Goal: Transaction & Acquisition: Purchase product/service

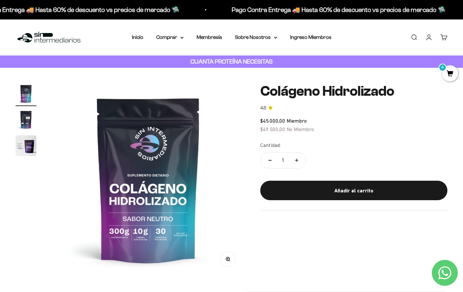
click at [52, 39] on img at bounding box center [49, 38] width 67 height 14
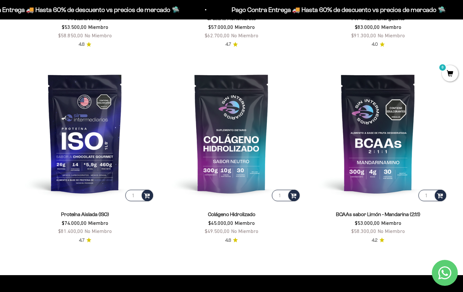
scroll to position [430, 0]
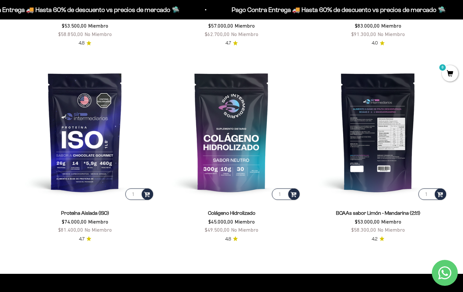
click at [380, 162] on img at bounding box center [377, 132] width 139 height 139
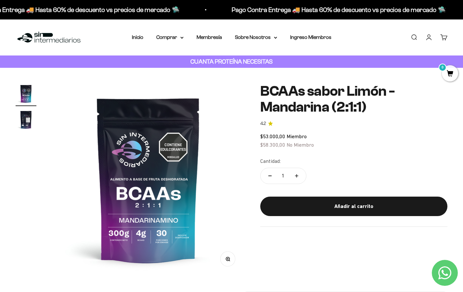
scroll to position [122, 0]
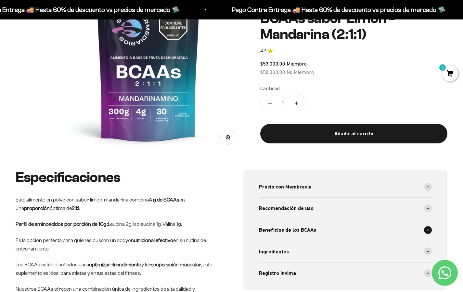
click at [274, 235] on div "Beneficios de los BCAAs" at bounding box center [345, 229] width 173 height 21
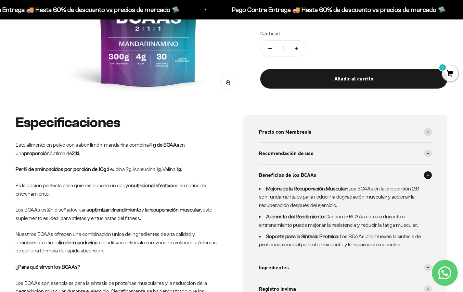
scroll to position [221, 0]
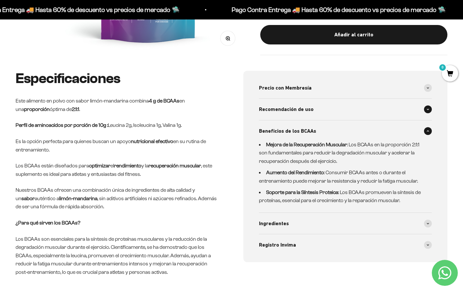
click at [330, 110] on div "Recomendación de uso" at bounding box center [345, 109] width 173 height 21
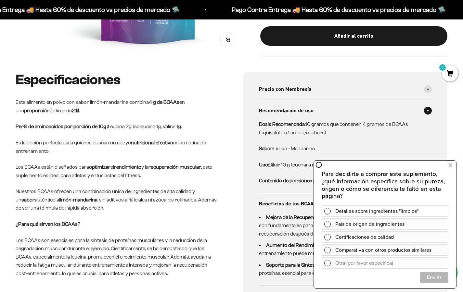
scroll to position [218, 0]
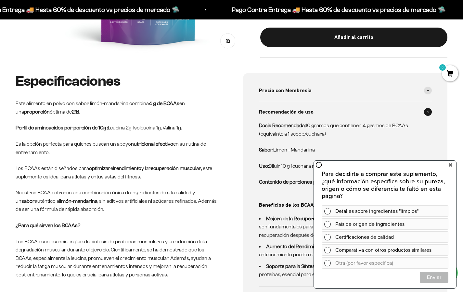
click at [452, 166] on icon at bounding box center [450, 165] width 4 height 8
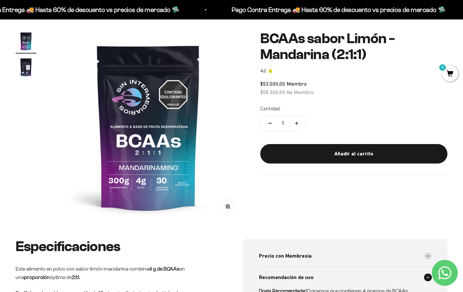
scroll to position [181, 0]
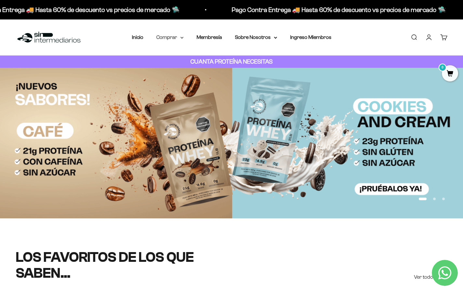
click at [175, 36] on summary "Comprar" at bounding box center [169, 37] width 27 height 8
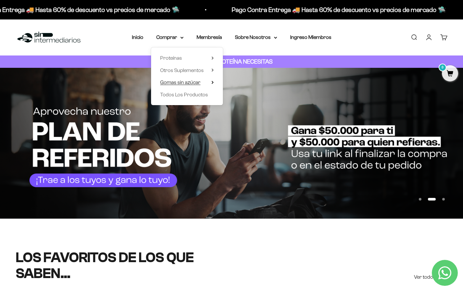
click at [183, 80] on span "Gomas sin azúcar" at bounding box center [180, 83] width 40 height 6
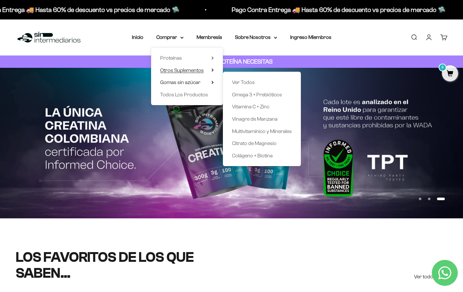
click at [178, 72] on span "Otros Suplementos" at bounding box center [181, 71] width 43 height 6
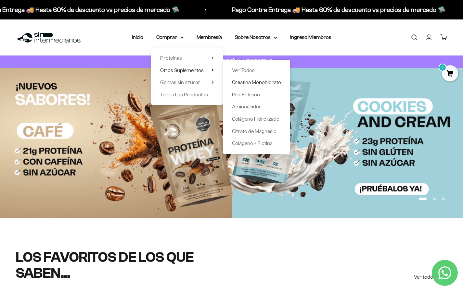
click at [260, 82] on span "Creatina Monohidrato" at bounding box center [256, 83] width 49 height 6
